Goal: Task Accomplishment & Management: Manage account settings

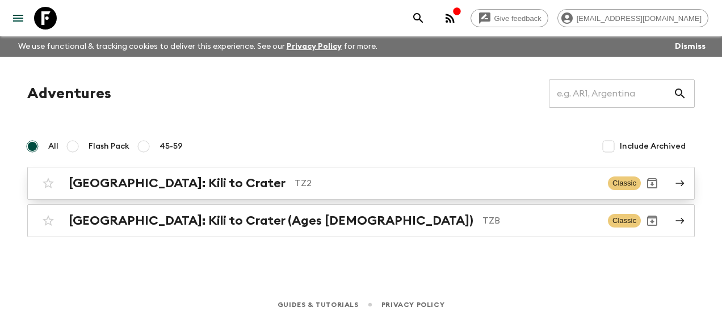
click at [187, 182] on h2 "[GEOGRAPHIC_DATA]: Kili to Crater" at bounding box center [177, 183] width 217 height 15
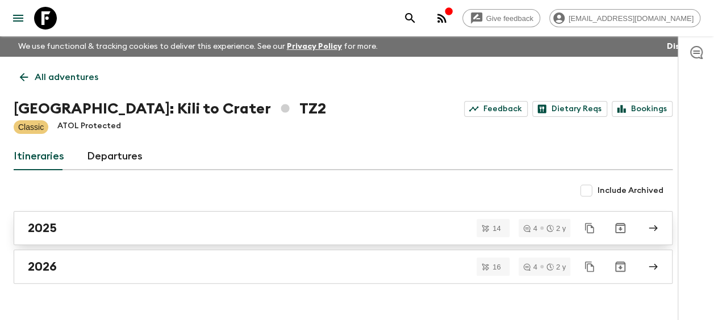
click at [55, 230] on h2 "2025" at bounding box center [42, 228] width 29 height 15
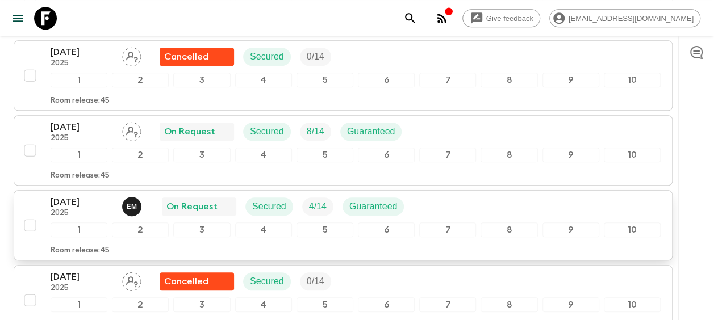
scroll to position [397, 0]
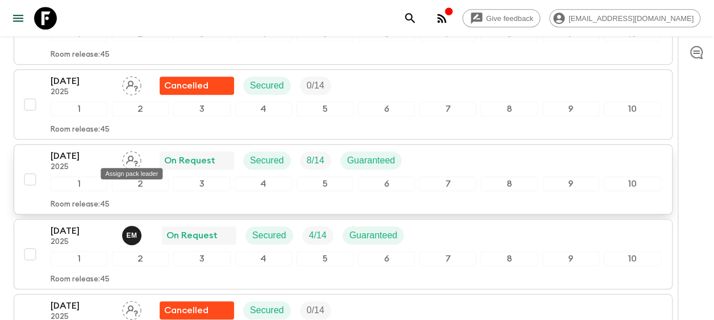
click at [133, 152] on icon "Assign pack leader" at bounding box center [131, 160] width 19 height 19
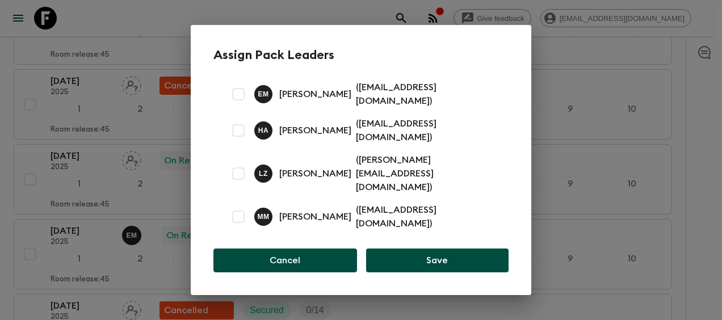
click at [307, 249] on button "Cancel" at bounding box center [285, 261] width 144 height 24
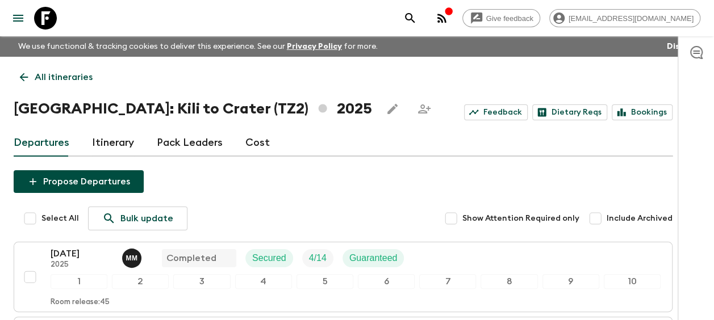
scroll to position [0, 0]
click at [196, 142] on link "Pack Leaders" at bounding box center [190, 142] width 66 height 27
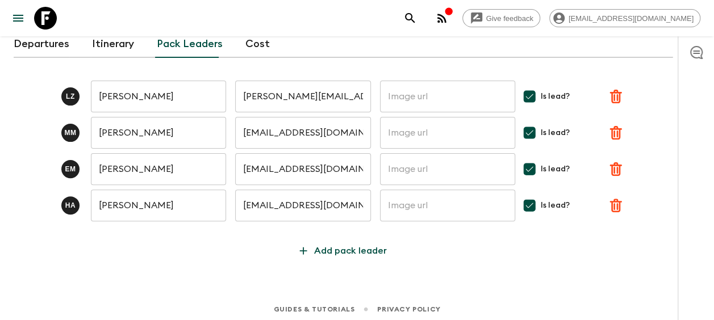
scroll to position [103, 0]
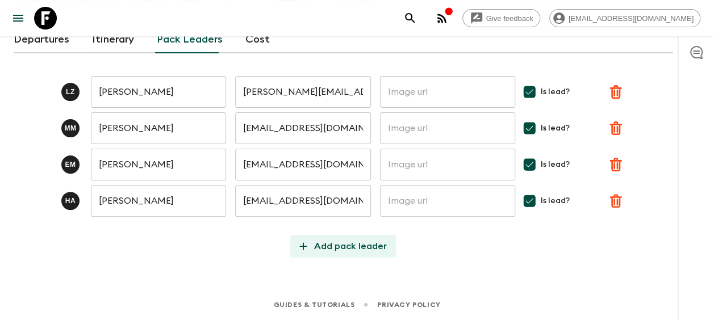
click at [337, 245] on p "Add pack leader" at bounding box center [350, 247] width 73 height 14
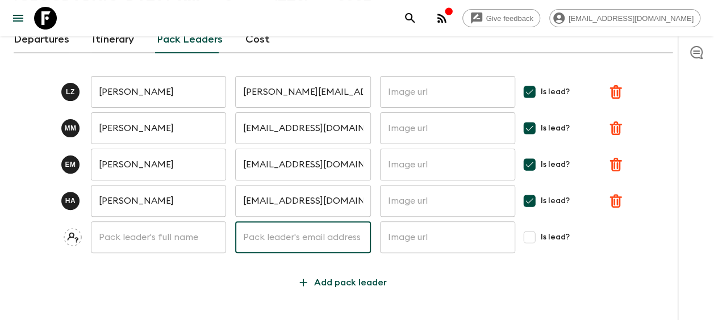
paste input "[EMAIL_ADDRESS][DOMAIN_NAME]"
type input "[EMAIL_ADDRESS][DOMAIN_NAME]"
click at [122, 234] on input "text" at bounding box center [158, 237] width 135 height 32
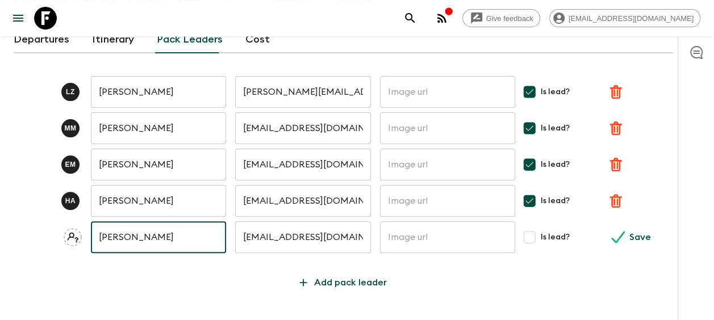
type input "[PERSON_NAME]"
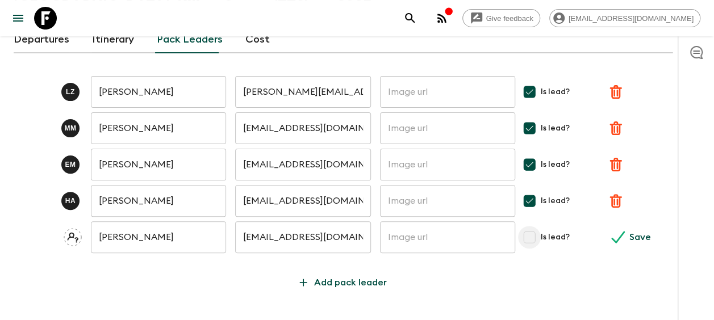
click at [530, 237] on input "Is lead?" at bounding box center [529, 237] width 23 height 23
checkbox input "true"
click at [627, 240] on button "Save" at bounding box center [632, 237] width 56 height 23
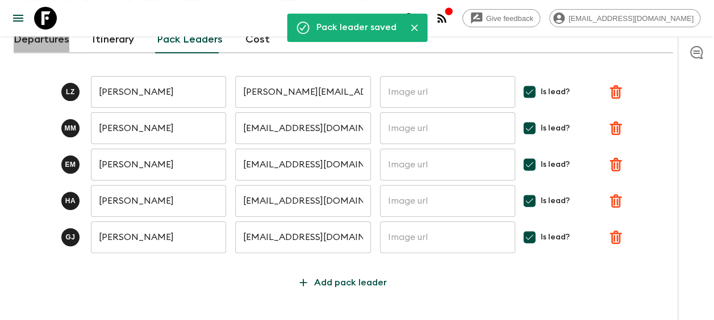
click at [43, 42] on link "Departures" at bounding box center [42, 39] width 56 height 27
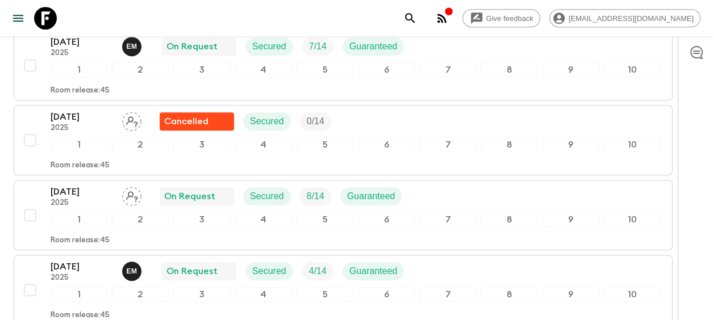
scroll to position [387, 0]
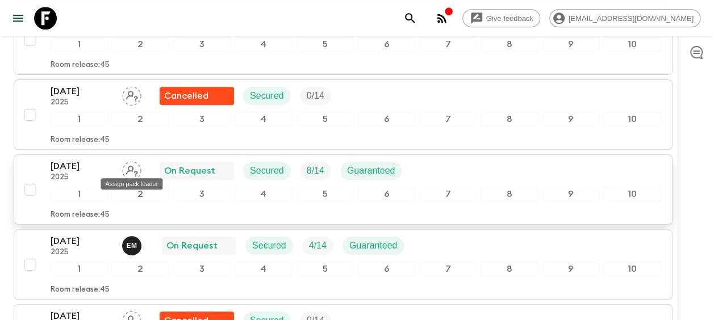
click at [134, 167] on icon "Assign pack leader" at bounding box center [131, 170] width 19 height 19
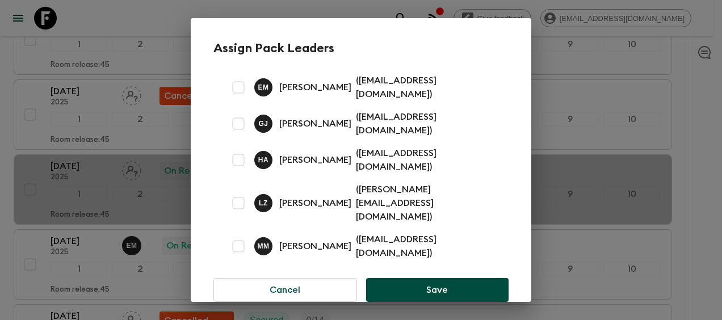
click at [314, 121] on p "[PERSON_NAME]" at bounding box center [315, 124] width 72 height 14
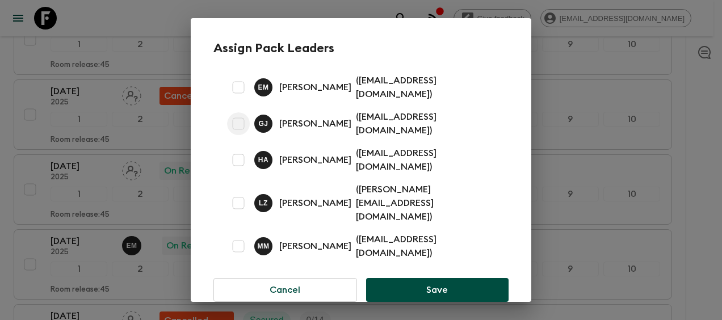
click at [239, 120] on input "checkbox" at bounding box center [238, 123] width 23 height 23
checkbox input "true"
click at [431, 278] on button "Save" at bounding box center [437, 290] width 142 height 24
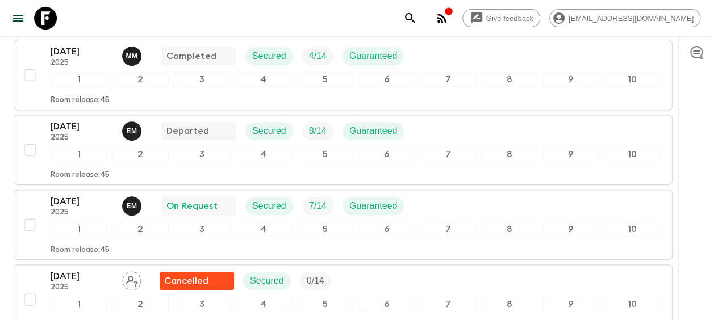
scroll to position [217, 0]
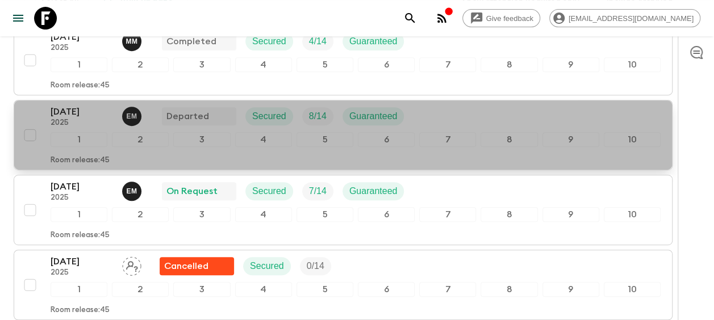
click at [74, 100] on button "[DATE] 2025 E M Departed Secured 8 / 14 Guaranteed 1 2 3 4 5 6 7 8 9 10 Room re…" at bounding box center [343, 135] width 658 height 70
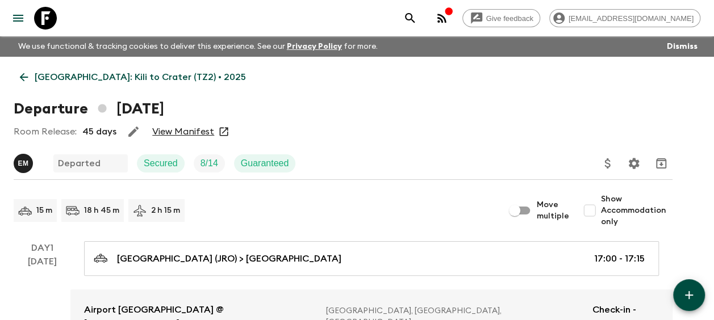
click at [172, 130] on link "View Manifest" at bounding box center [183, 131] width 62 height 11
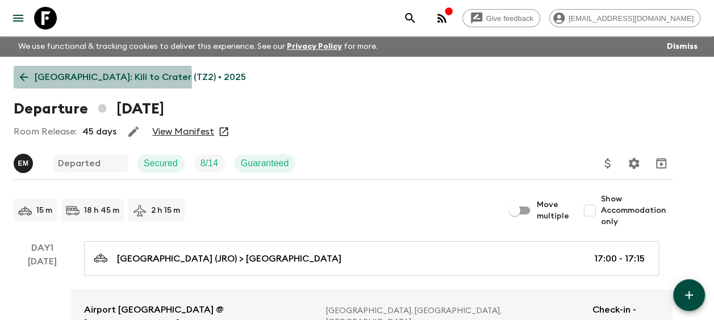
click at [25, 79] on icon at bounding box center [24, 77] width 12 height 12
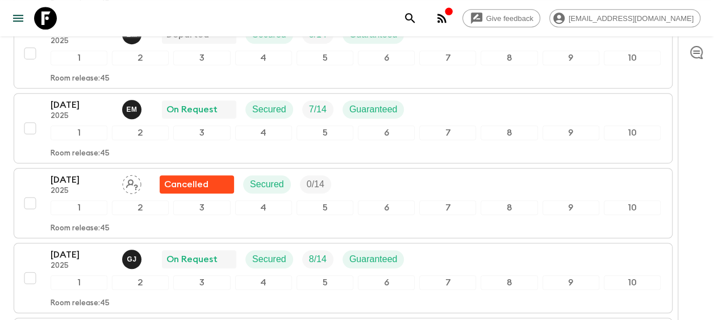
scroll to position [284, 0]
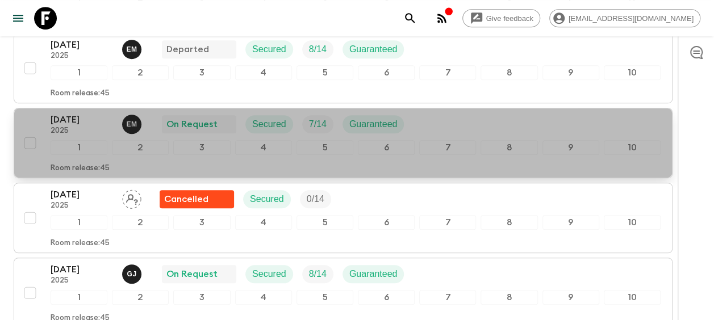
click at [84, 127] on p "2025" at bounding box center [82, 131] width 62 height 9
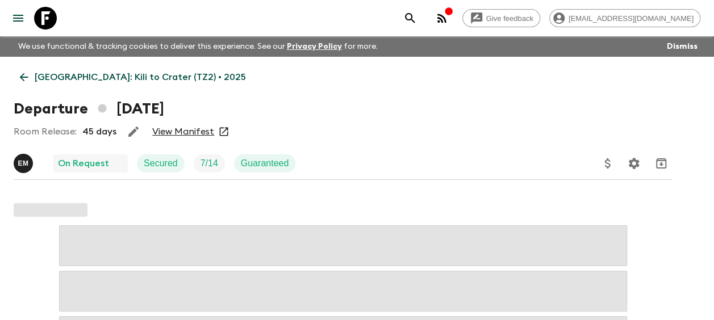
click at [187, 133] on link "View Manifest" at bounding box center [183, 131] width 62 height 11
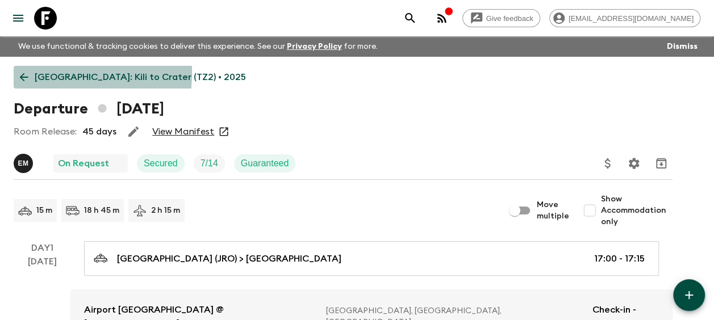
click at [24, 73] on icon at bounding box center [24, 77] width 12 height 12
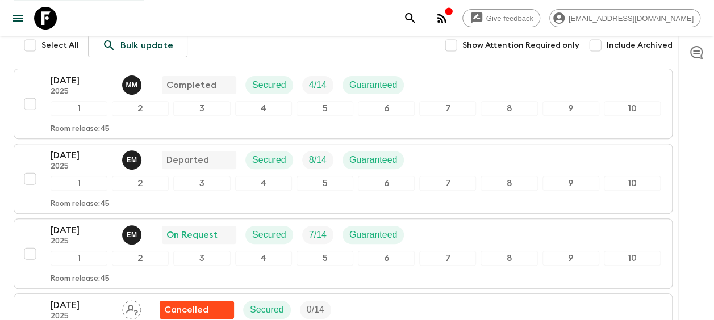
scroll to position [170, 0]
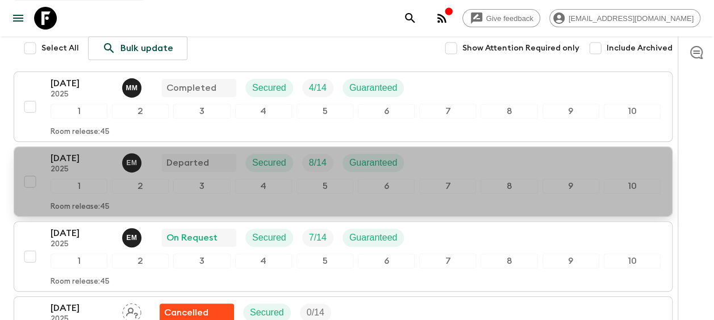
click at [88, 159] on p "[DATE]" at bounding box center [82, 159] width 62 height 14
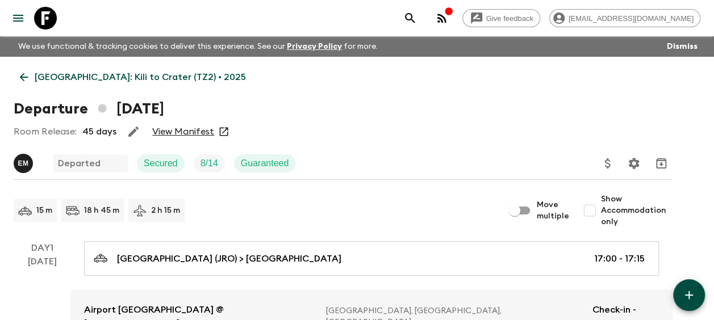
click at [182, 127] on link "View Manifest" at bounding box center [183, 131] width 62 height 11
